Goal: Find specific page/section: Find specific page/section

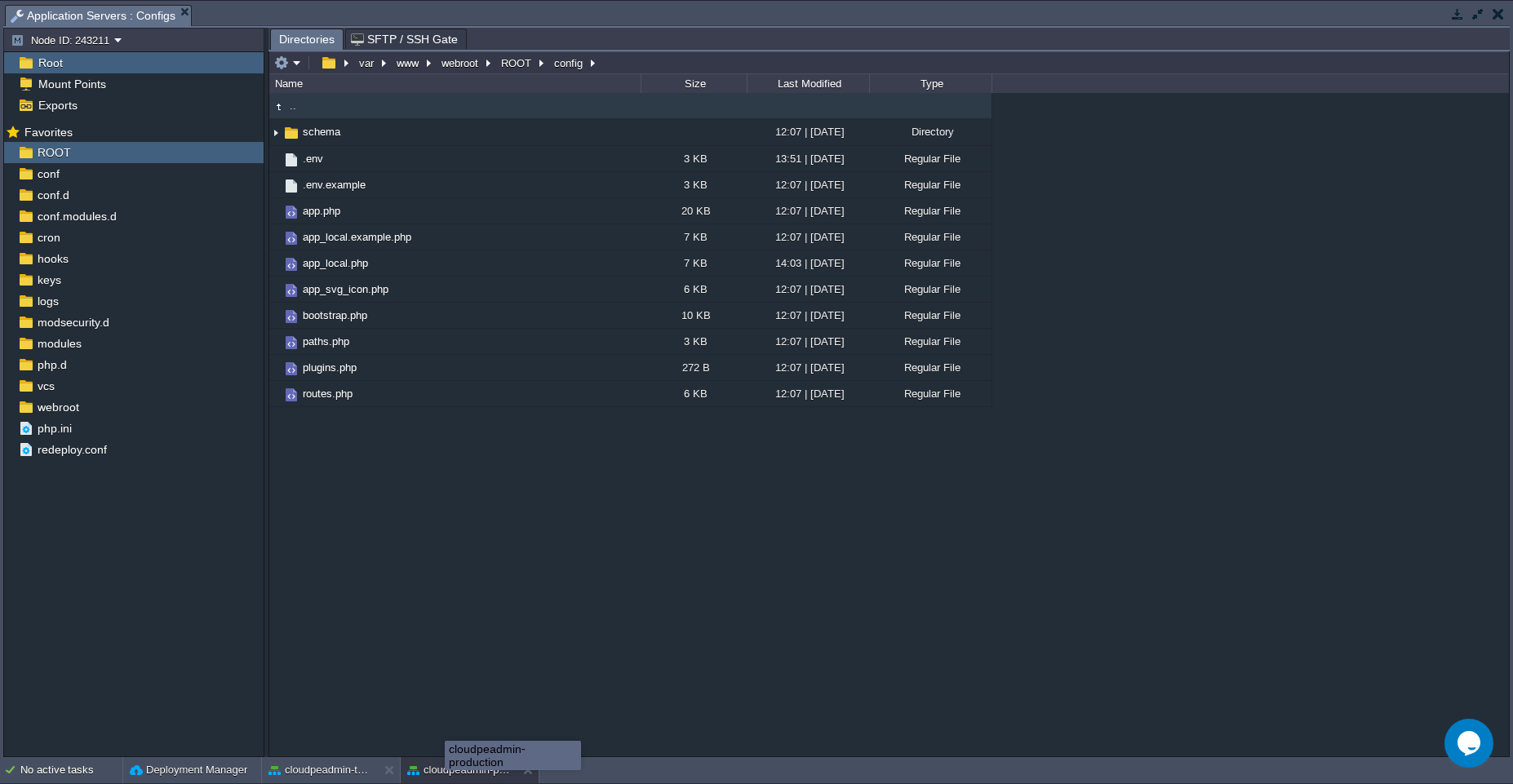
click at [445, 767] on body "New Environment Import Marketplace Bonus ₹0.00 Upgrade Account Settings Help [E…" at bounding box center [756, 392] width 1513 height 784
click at [446, 767] on div "cloudpeadmin-production" at bounding box center [513, 755] width 135 height 27
click at [434, 778] on div "cloudpeadmin-production" at bounding box center [458, 769] width 116 height 26
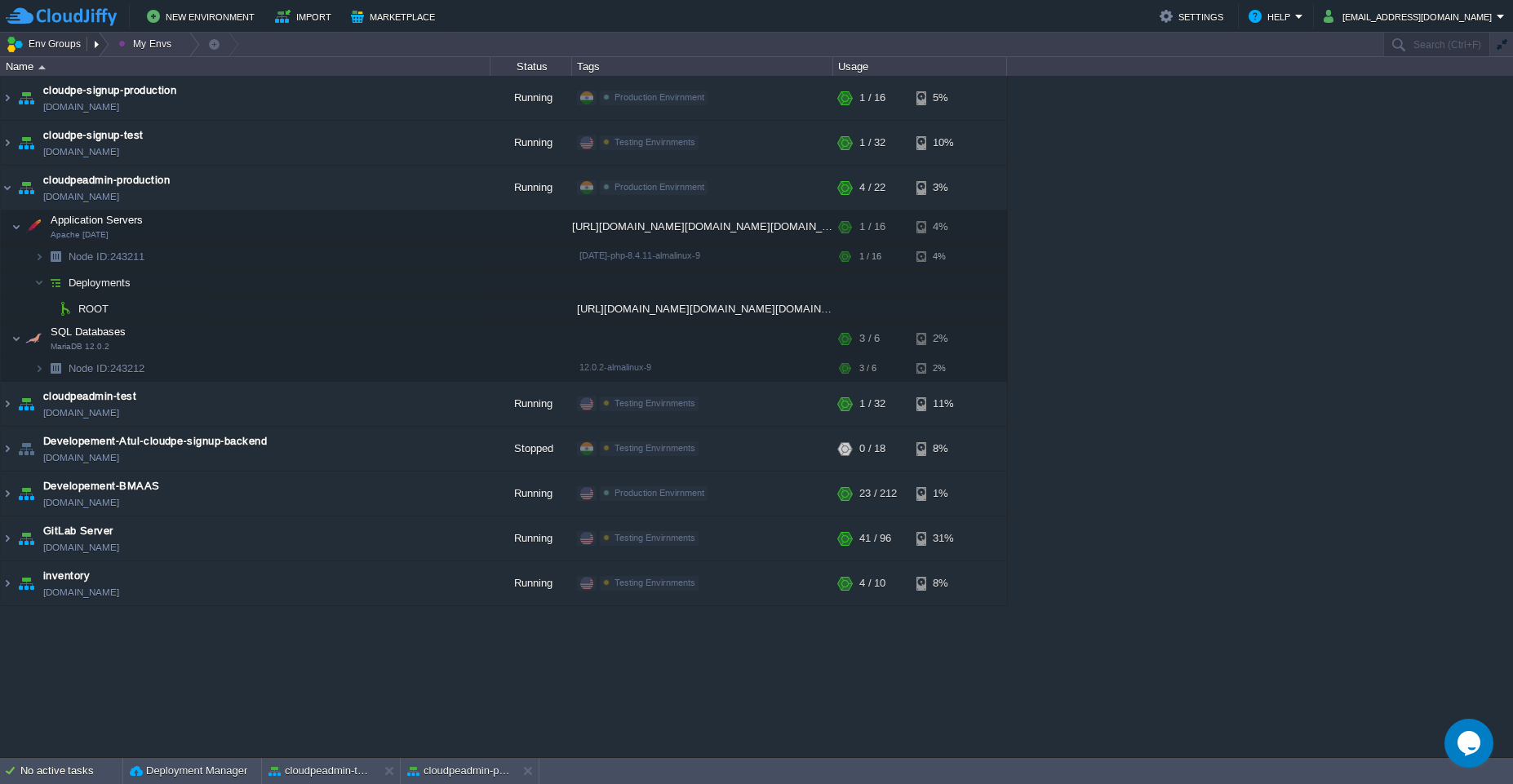
click at [36, 44] on button "Env Groups" at bounding box center [46, 43] width 81 height 22
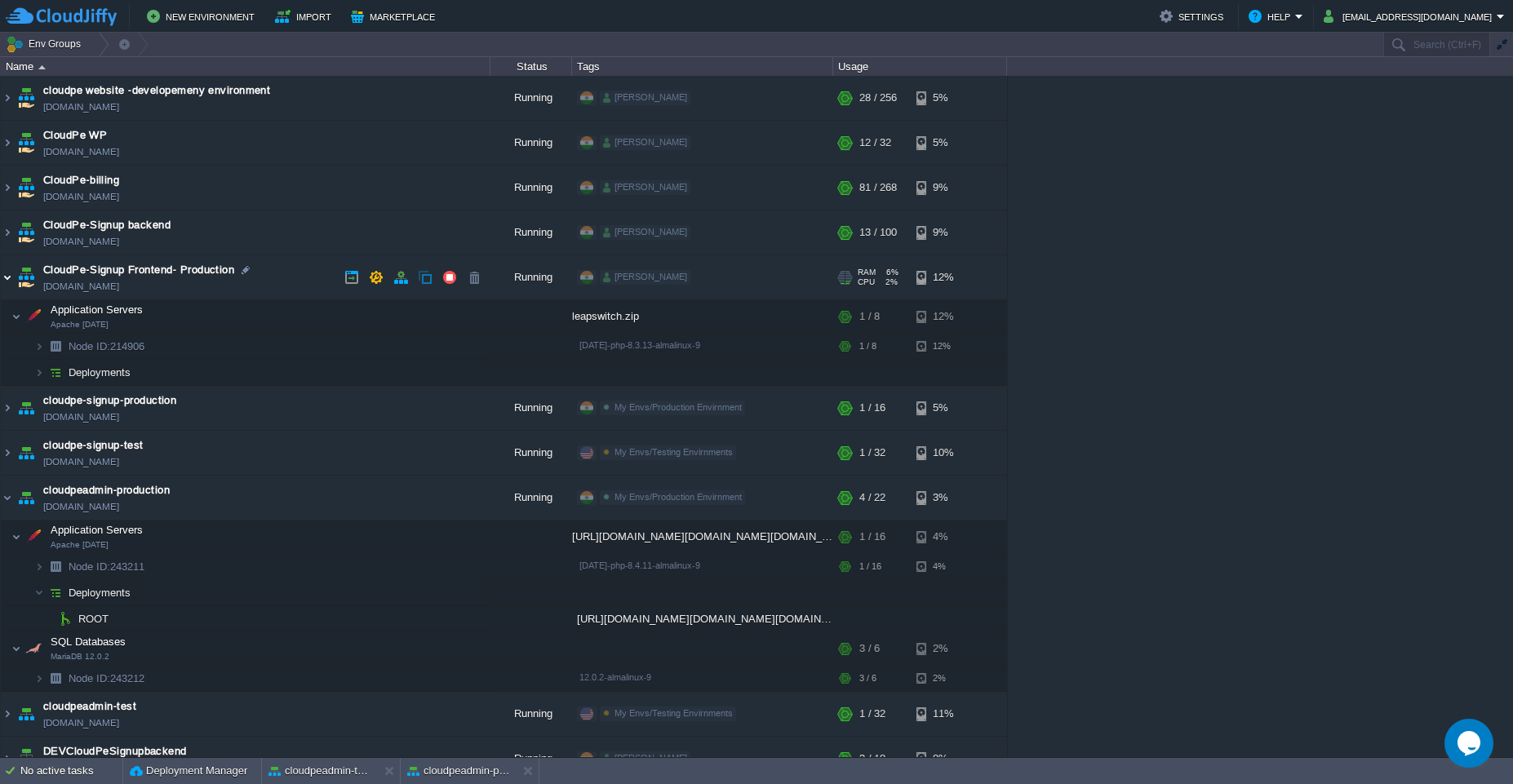
click at [3, 288] on img at bounding box center [7, 277] width 13 height 44
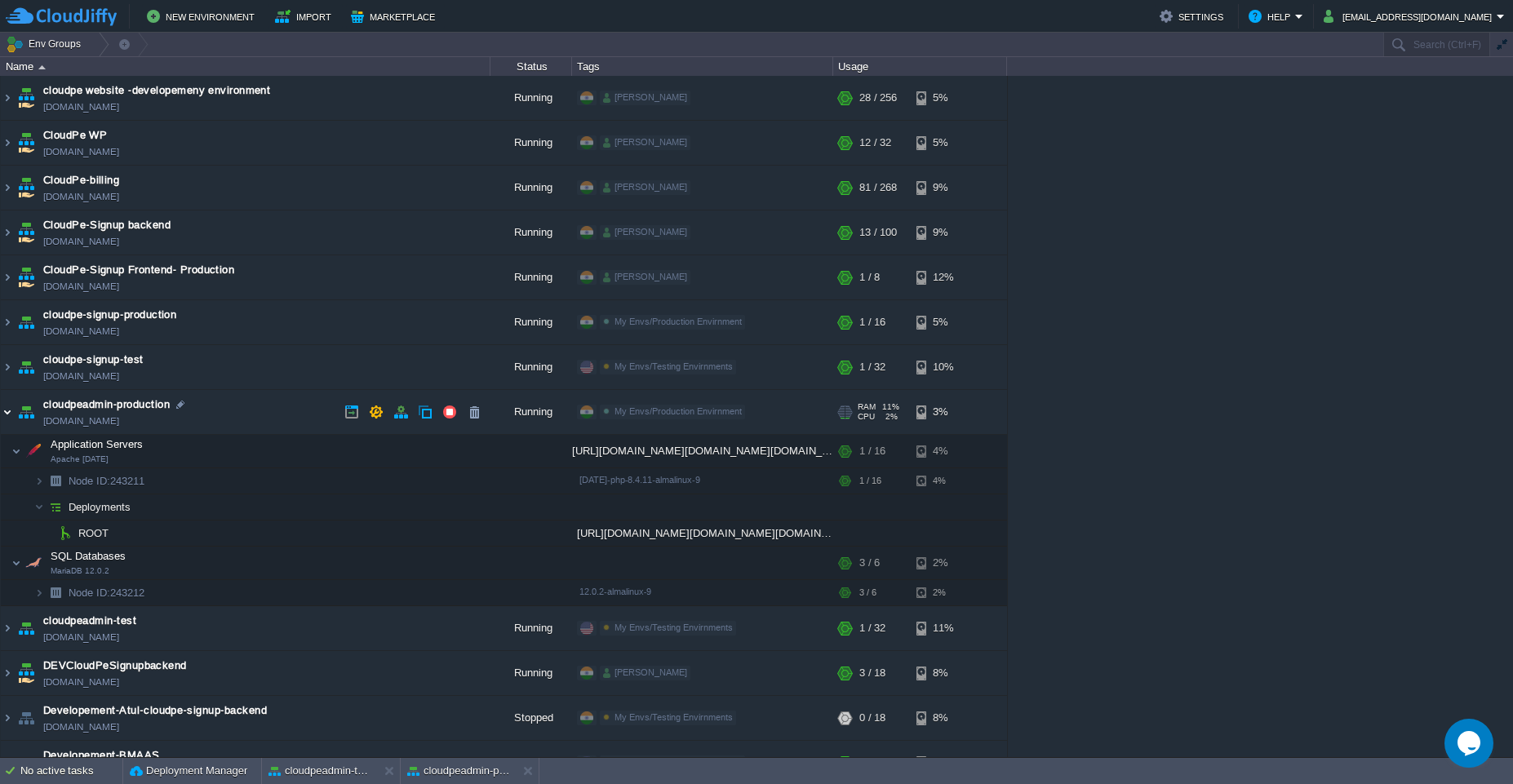
click at [9, 411] on img at bounding box center [7, 412] width 13 height 44
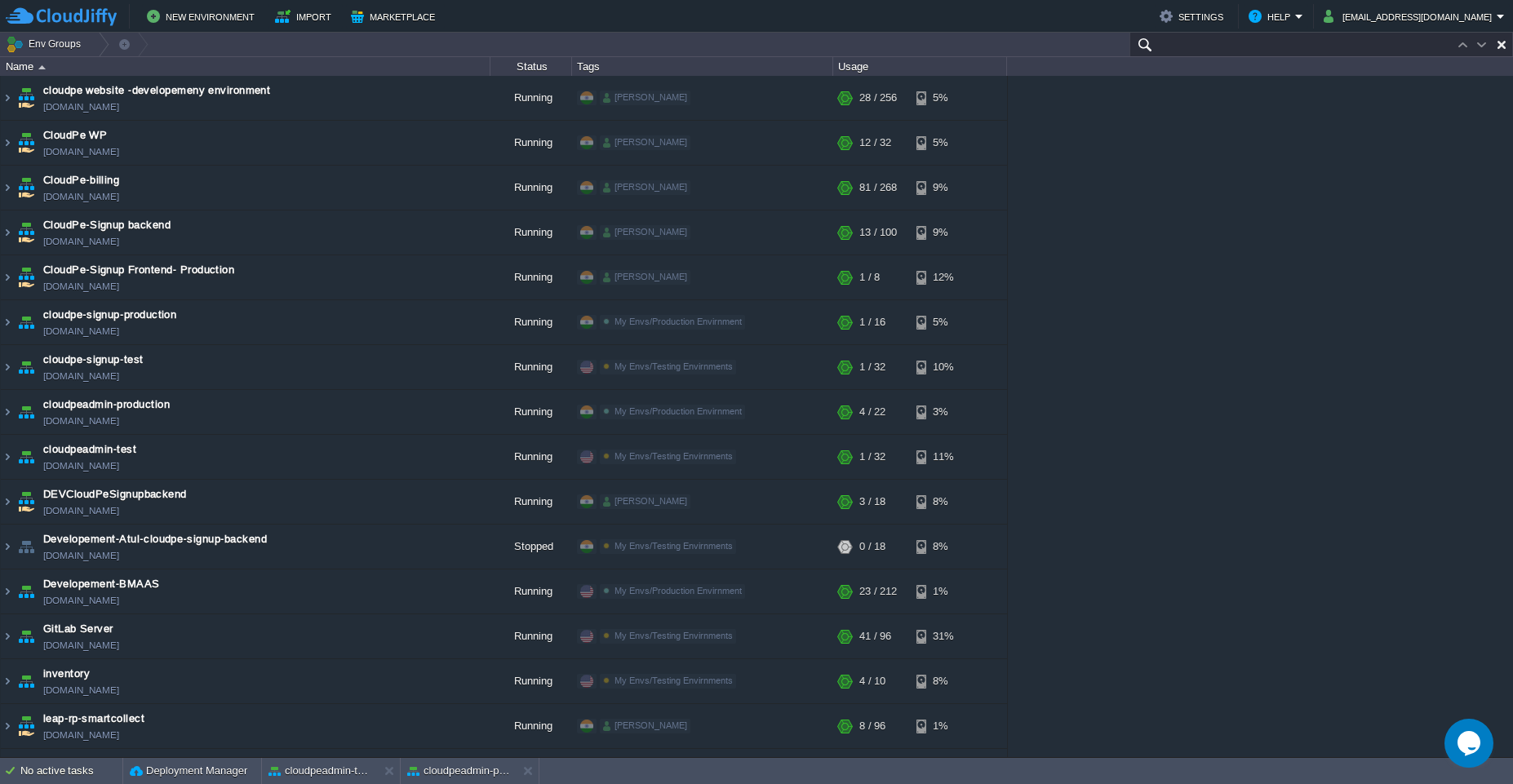
click at [1404, 44] on input "text" at bounding box center [1321, 44] width 383 height 23
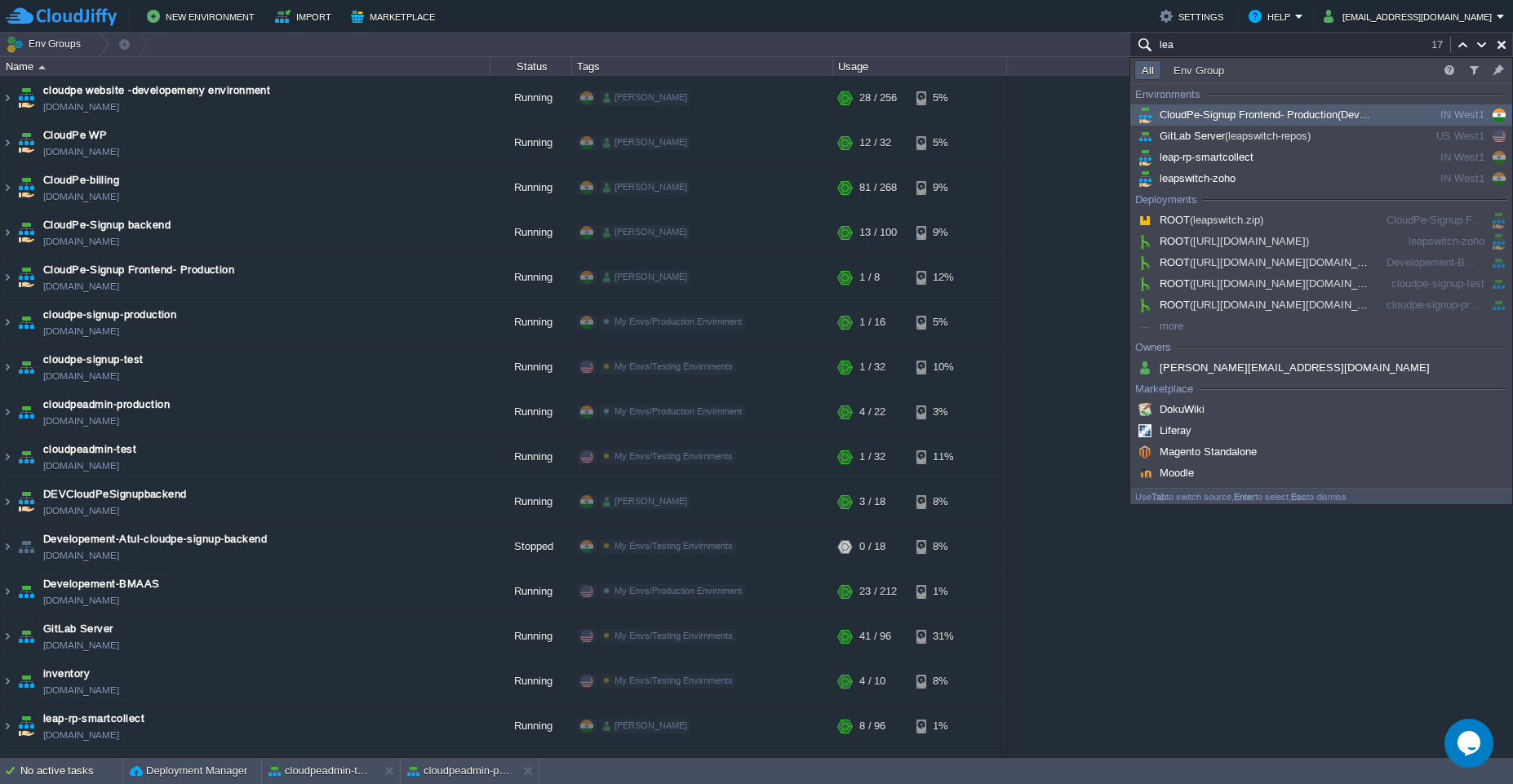
type input "lea"
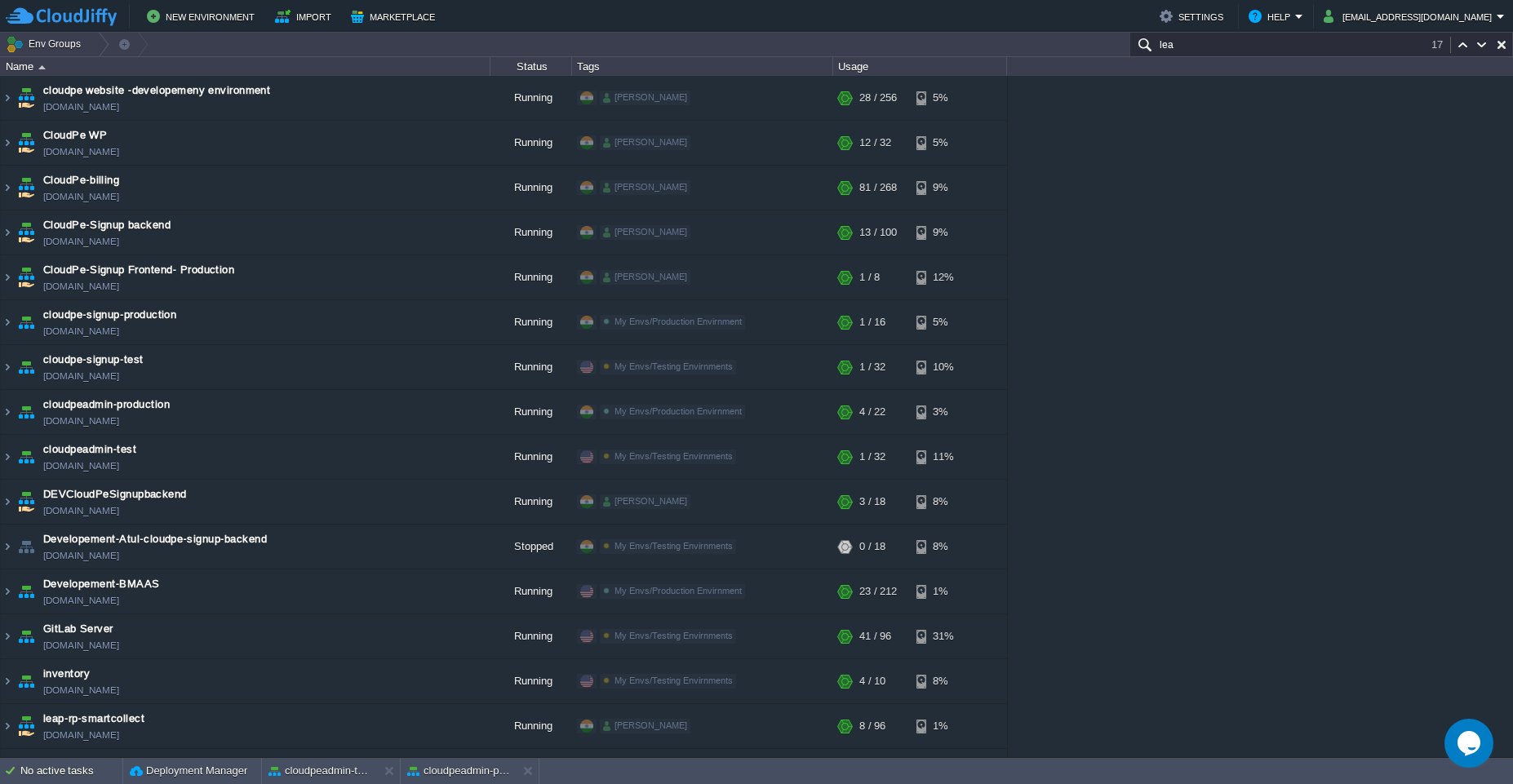
click at [1342, 651] on div "cloudpe website -developemeny environment [DOMAIN_NAME] Running [PERSON_NAME] +…" at bounding box center [756, 416] width 1513 height 681
click at [1379, 46] on input "lea" at bounding box center [1321, 44] width 383 height 23
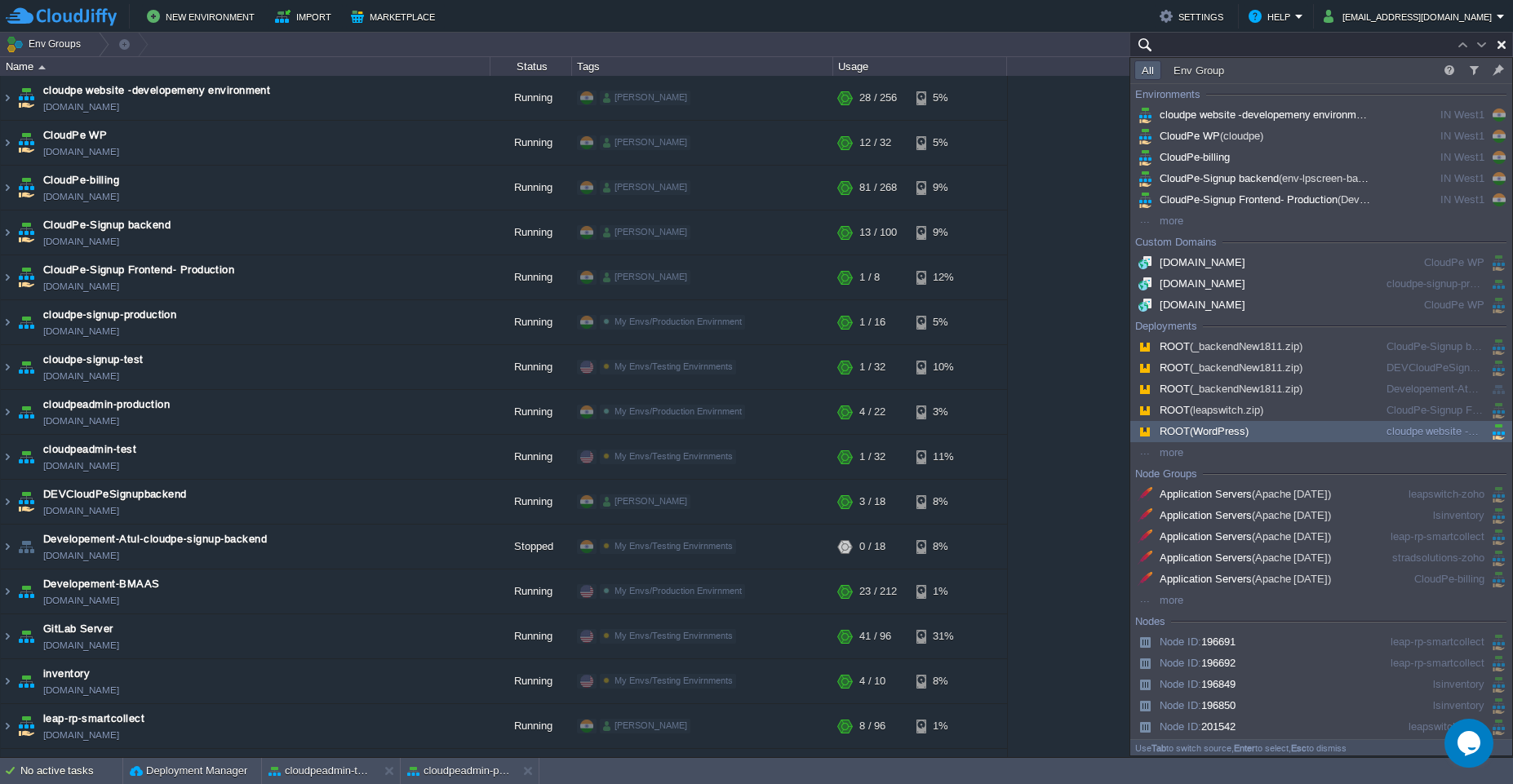
type input "Search (Ctrl+F)"
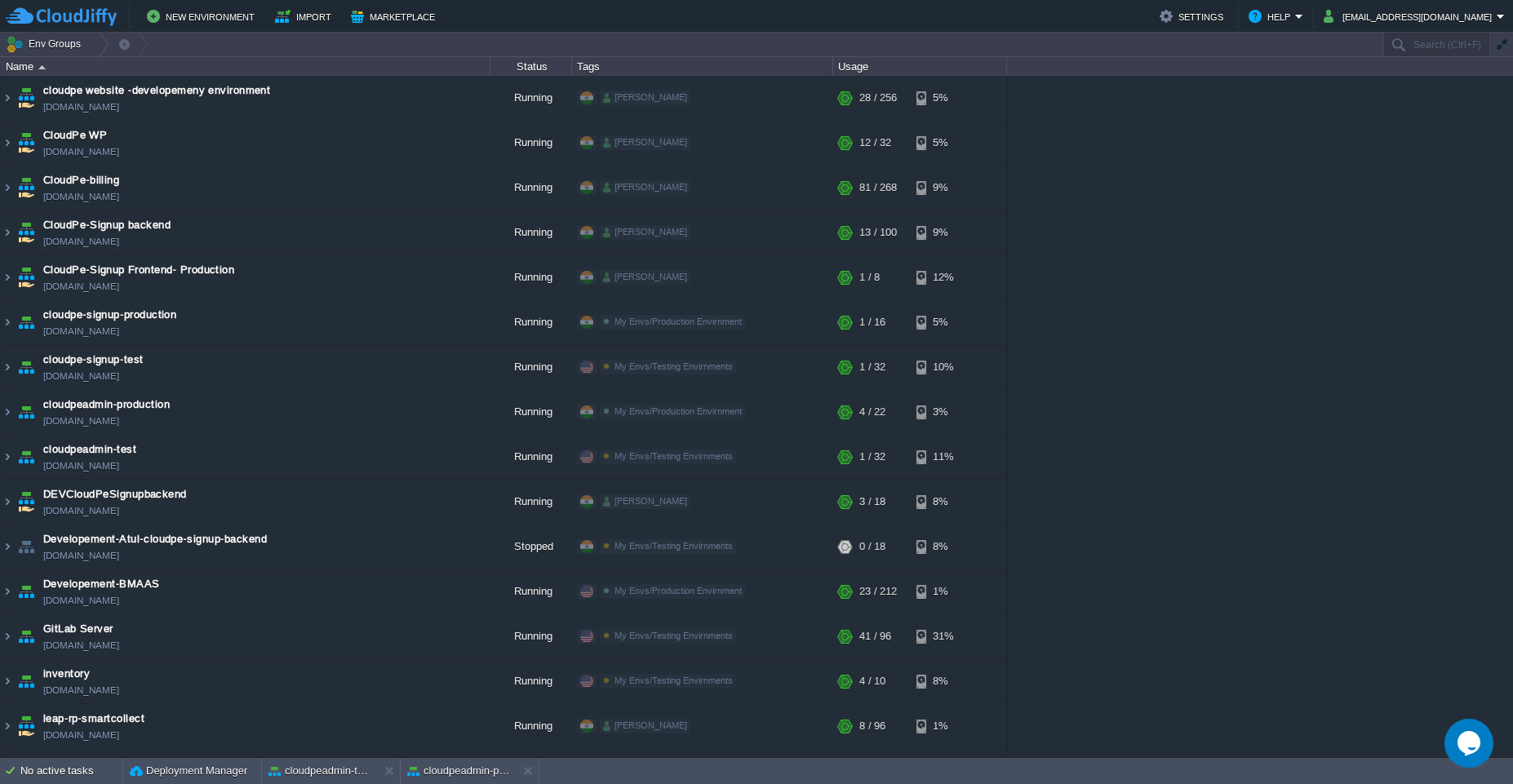
click at [1072, 435] on div "cloudpe website -developemeny environment [DOMAIN_NAME] Running [PERSON_NAME] +…" at bounding box center [756, 416] width 1513 height 681
